Goal: Task Accomplishment & Management: Manage account settings

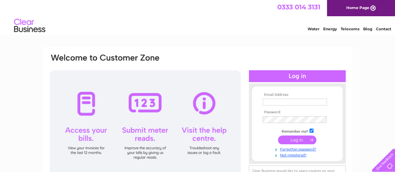
type input "[DOMAIN_NAME][EMAIL_ADDRESS][DOMAIN_NAME]"
click at [302, 138] on input "submit" at bounding box center [297, 140] width 38 height 9
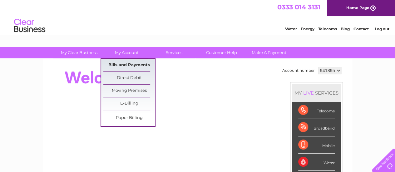
click at [120, 64] on link "Bills and Payments" at bounding box center [129, 65] width 52 height 13
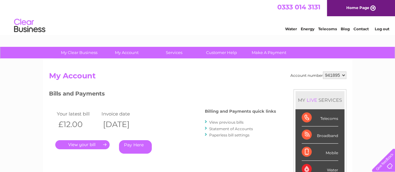
click at [79, 145] on link "." at bounding box center [82, 144] width 54 height 9
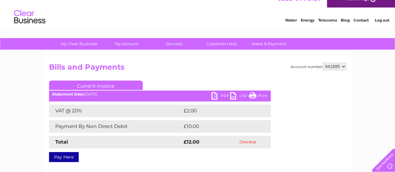
scroll to position [39, 0]
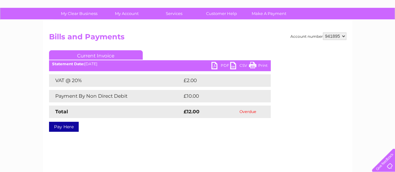
click at [224, 68] on link "PDF" at bounding box center [221, 66] width 19 height 9
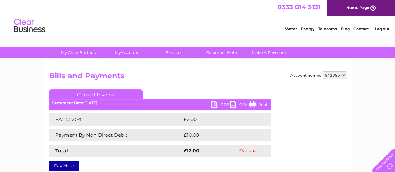
click at [381, 30] on link "Log out" at bounding box center [382, 29] width 15 height 5
